Goal: Task Accomplishment & Management: Complete application form

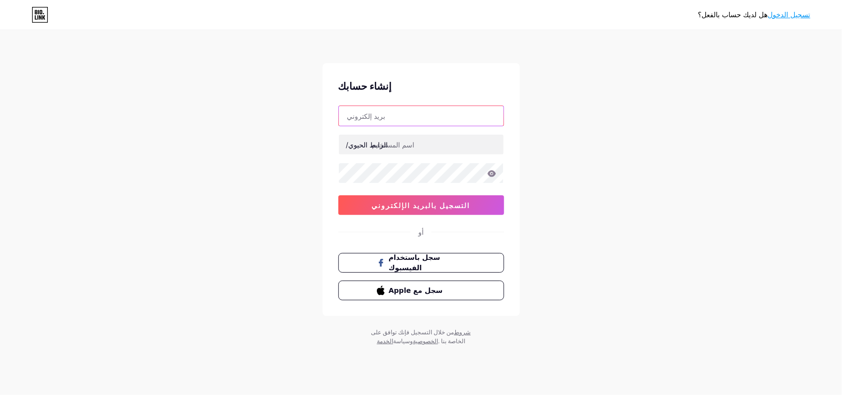
click at [376, 116] on input "text" at bounding box center [421, 116] width 165 height 20
paste input "[EMAIL_ADDRESS][DOMAIN_NAME]"
type input "[EMAIL_ADDRESS][DOMAIN_NAME]"
click at [407, 151] on input "text" at bounding box center [421, 145] width 165 height 20
type input "m"
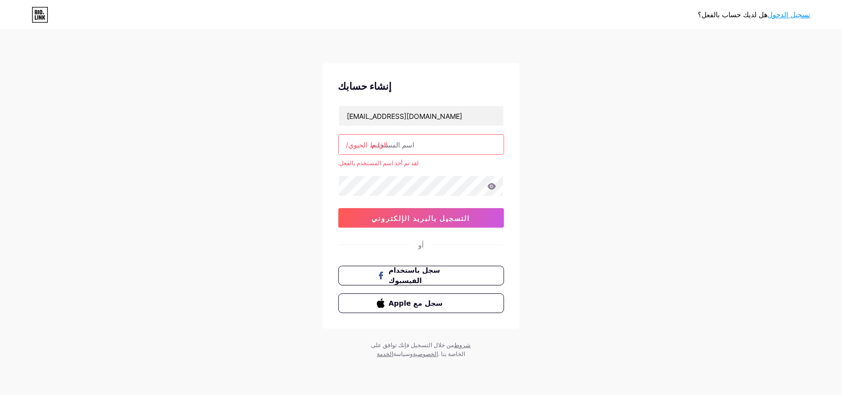
type input "m"
type input "ن"
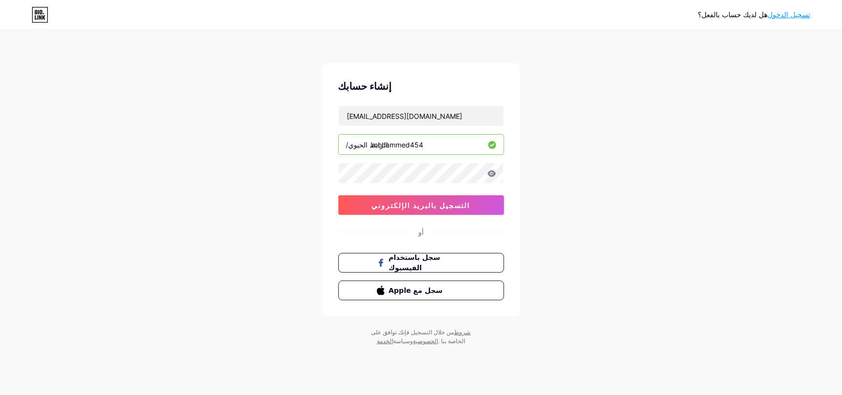
type input "mohammed454"
click at [419, 210] on font "التسجيل بالبريد الإلكتروني" at bounding box center [421, 205] width 99 height 8
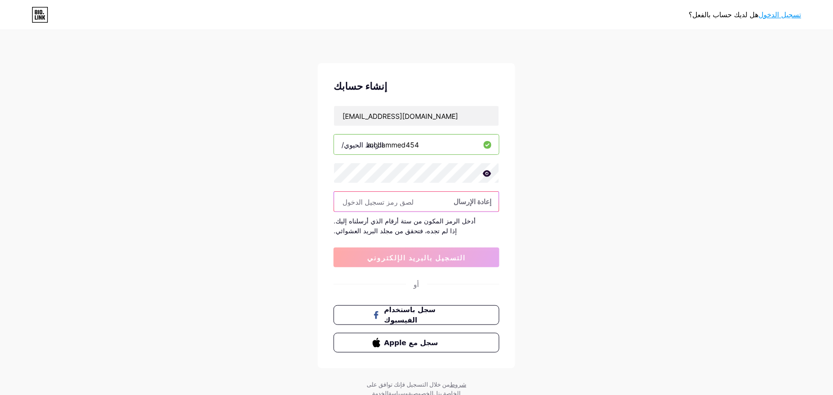
paste input "164787"
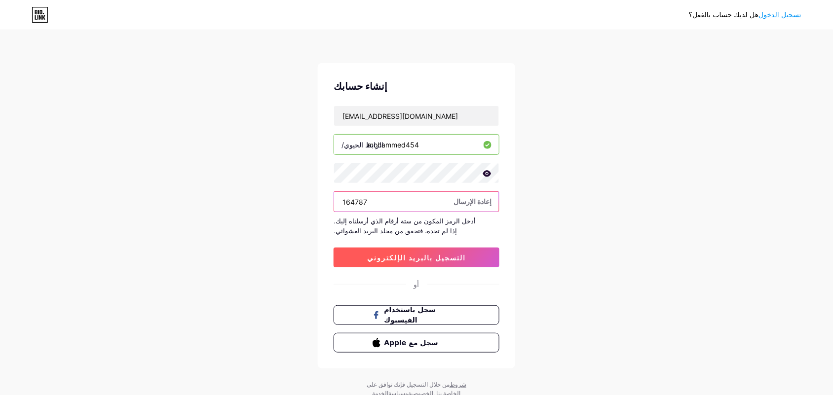
type input "164787"
click at [416, 251] on button "التسجيل بالبريد الإلكتروني" at bounding box center [416, 258] width 166 height 20
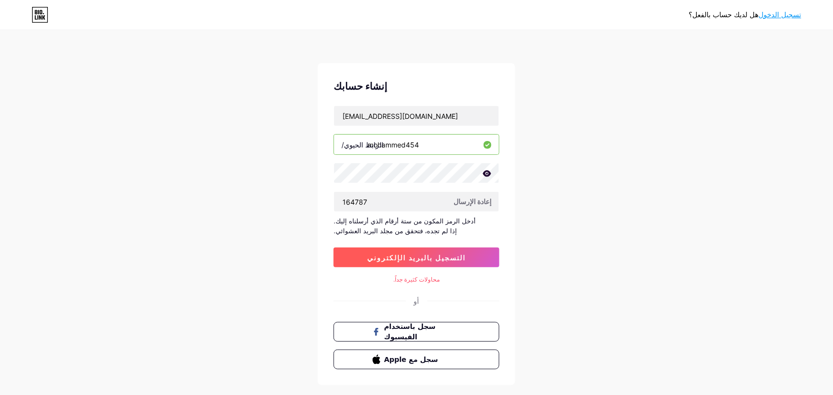
click at [445, 258] on button "التسجيل بالبريد الإلكتروني" at bounding box center [416, 258] width 166 height 20
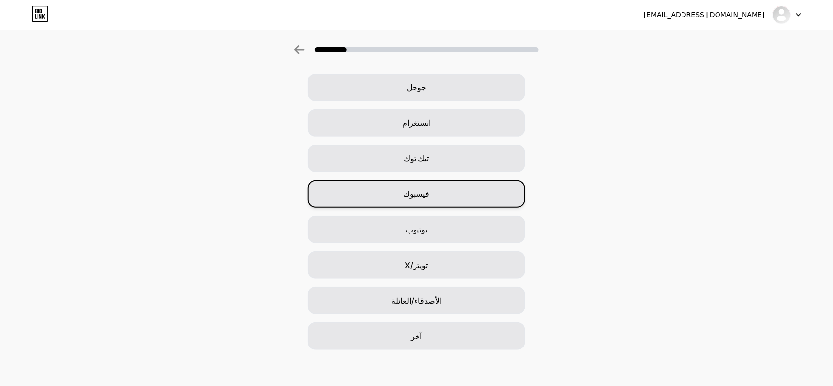
scroll to position [39, 0]
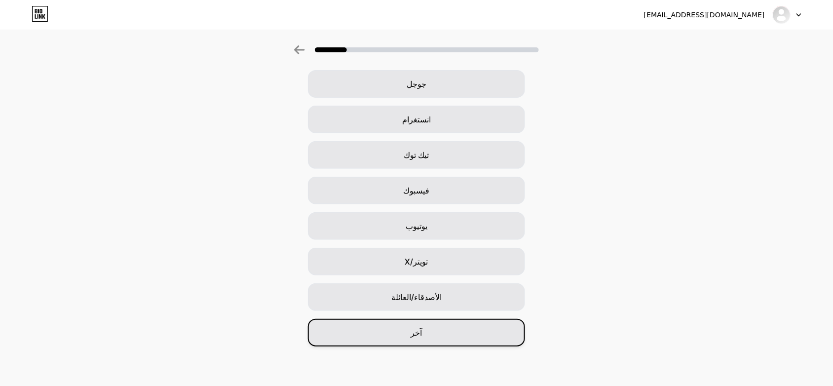
click at [412, 342] on div "آخر" at bounding box center [416, 333] width 217 height 28
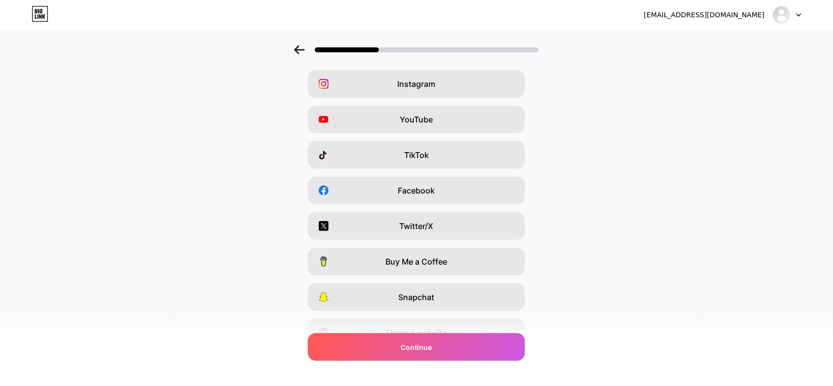
scroll to position [0, 0]
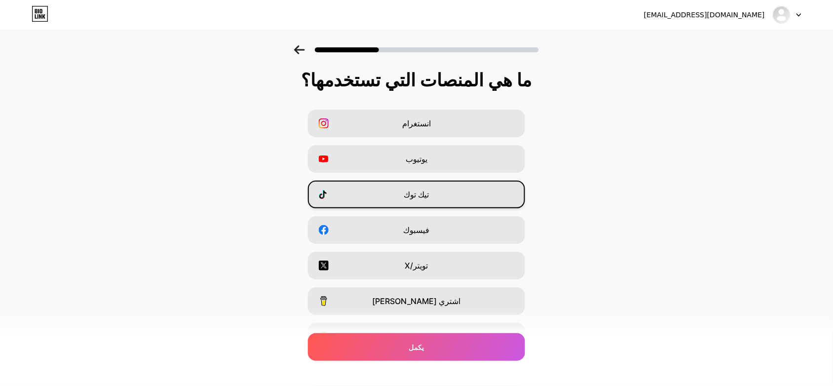
click at [413, 199] on span "تيك توك" at bounding box center [416, 194] width 25 height 12
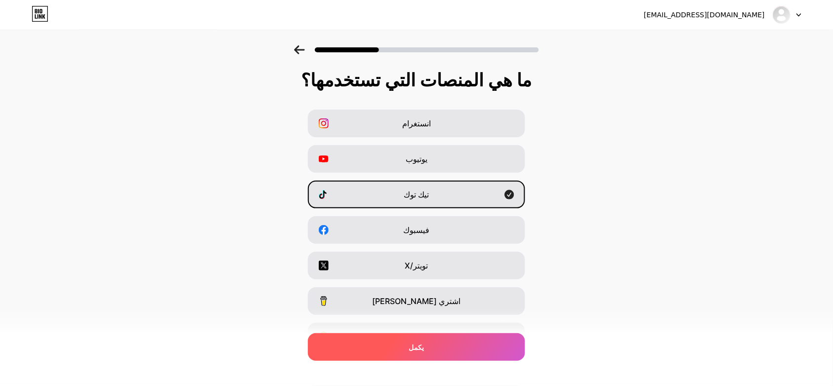
click at [403, 343] on div "يكمل" at bounding box center [416, 347] width 217 height 28
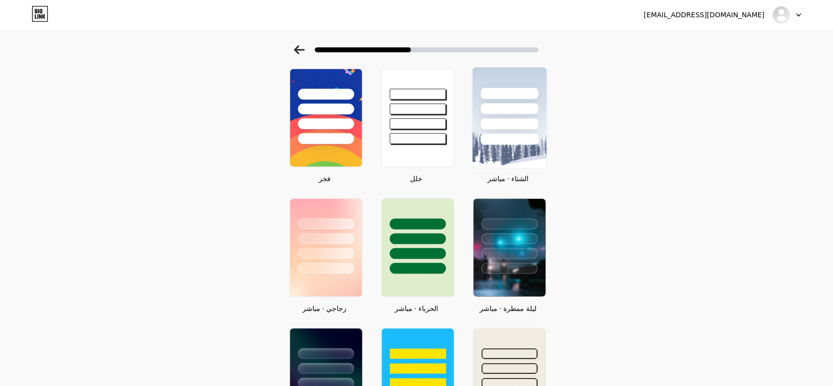
scroll to position [173, 0]
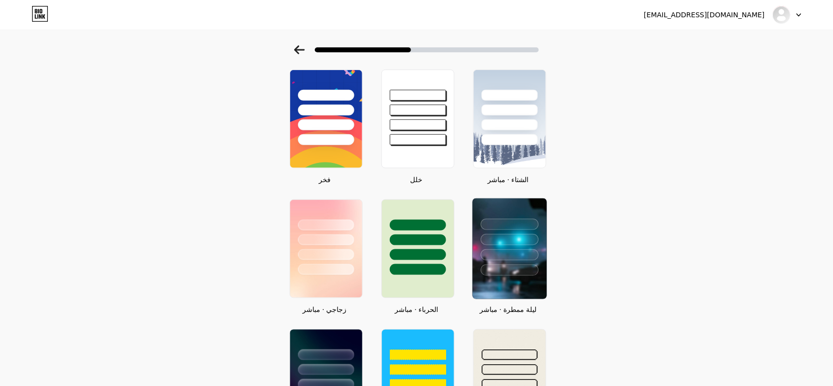
click at [508, 278] on img at bounding box center [509, 248] width 74 height 101
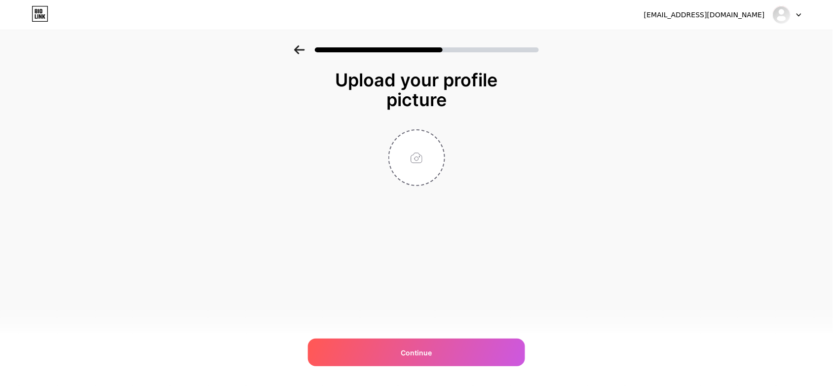
scroll to position [0, 0]
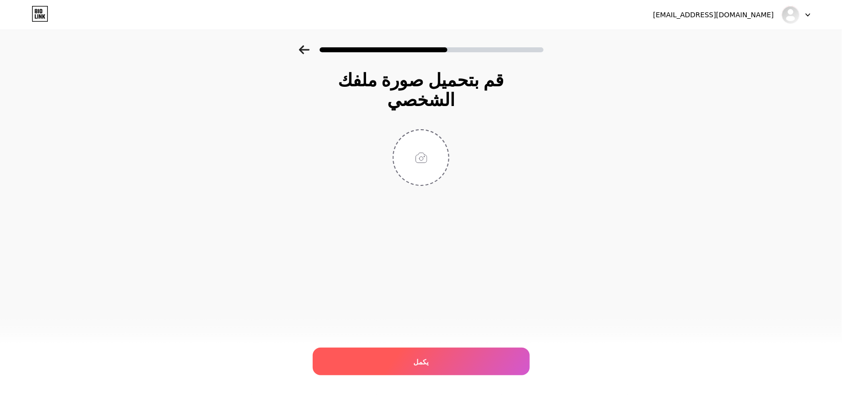
click at [416, 362] on font "يكمل" at bounding box center [420, 362] width 15 height 8
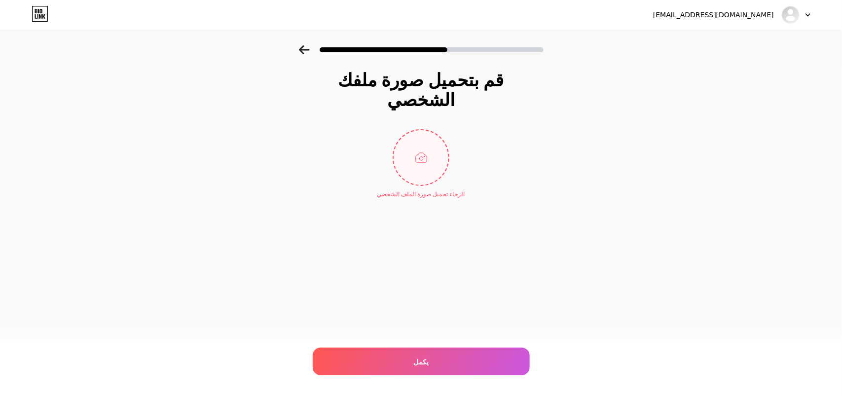
click at [419, 131] on input "file" at bounding box center [421, 157] width 55 height 55
type input "C:\fakepath\26de0bddbb054550a14a5ec3487d8338~tplv-375lmtcpo0-resize_240_240 (1)…"
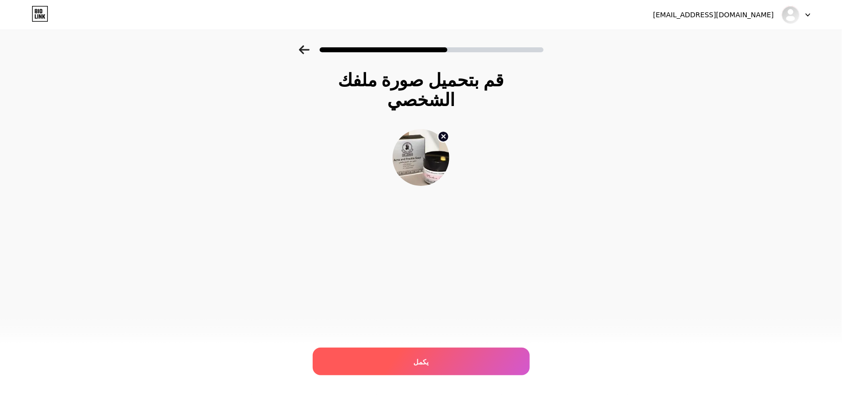
click at [413, 361] on div "يكمل" at bounding box center [421, 362] width 217 height 28
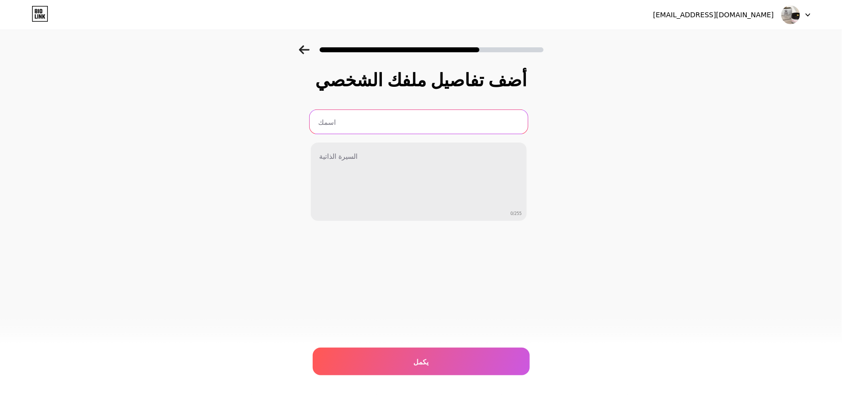
click at [360, 127] on input "text" at bounding box center [419, 122] width 218 height 24
type input "j"
type input "تواصل معنا"
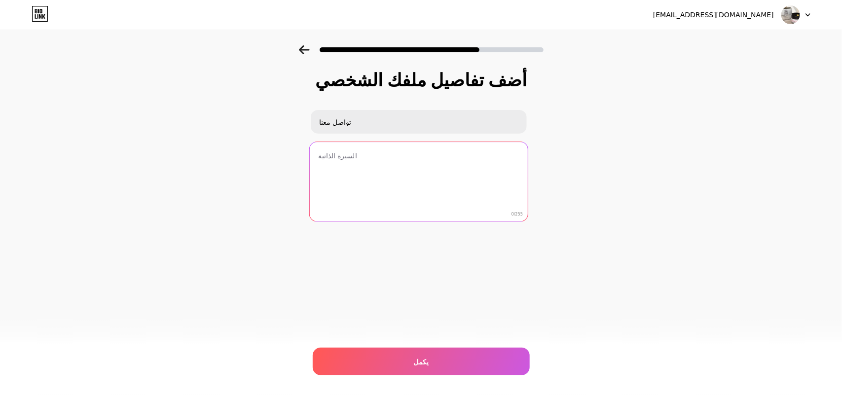
click at [402, 180] on textarea at bounding box center [419, 182] width 218 height 80
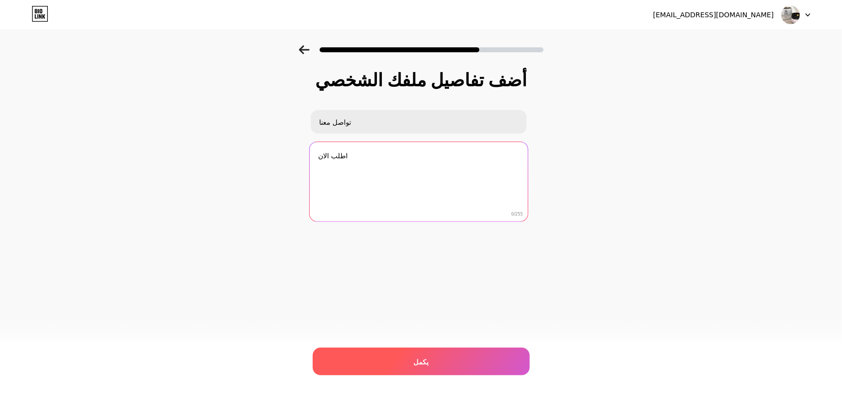
type textarea "اطلب الان"
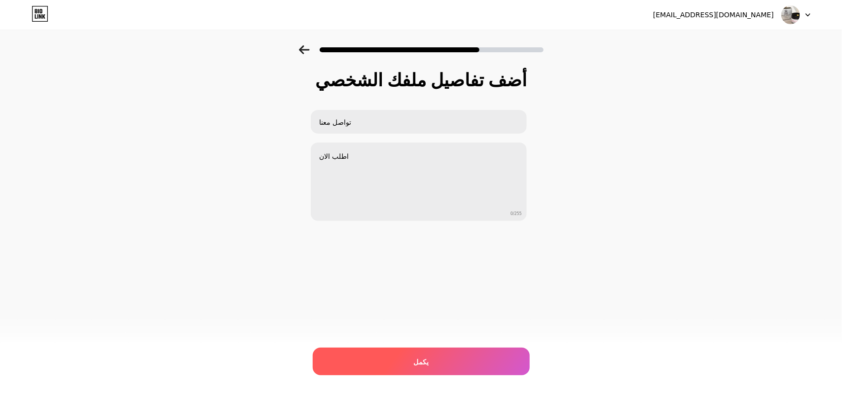
click at [420, 358] on font "يكمل" at bounding box center [420, 362] width 15 height 8
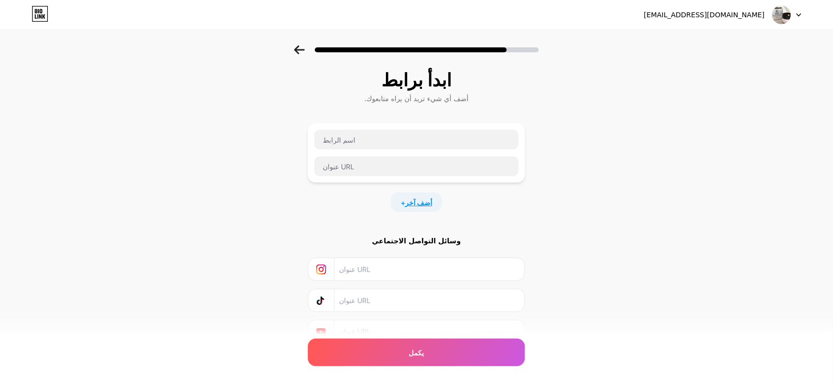
click at [423, 206] on font "أضف آخر" at bounding box center [418, 202] width 27 height 8
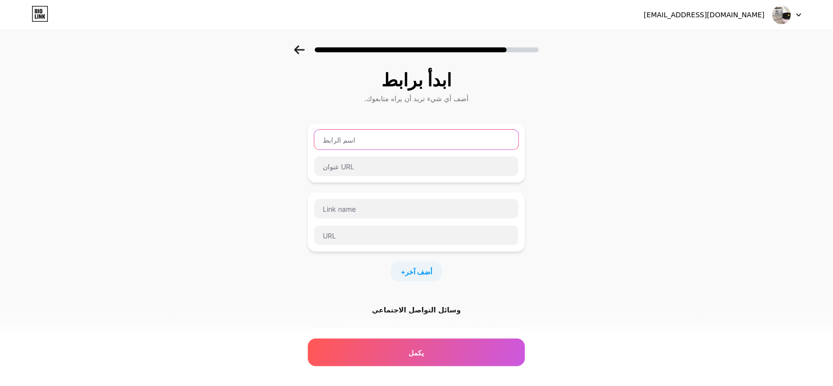
click at [373, 133] on input "text" at bounding box center [416, 140] width 204 height 20
type input "ن"
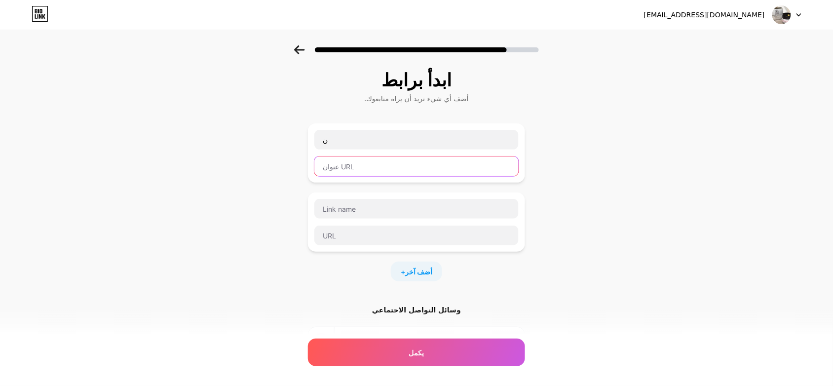
click at [354, 171] on input "text" at bounding box center [416, 166] width 204 height 20
